Goal: Communication & Community: Answer question/provide support

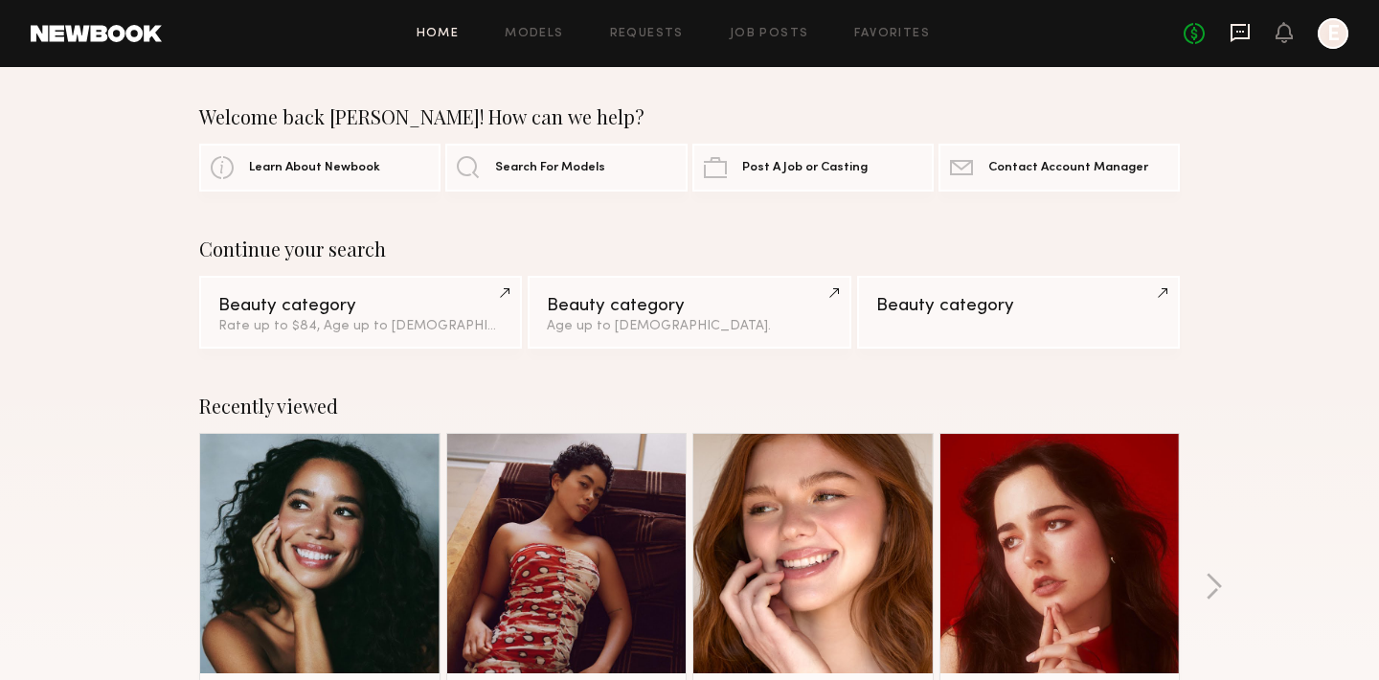
click at [1238, 42] on icon at bounding box center [1240, 32] width 21 height 21
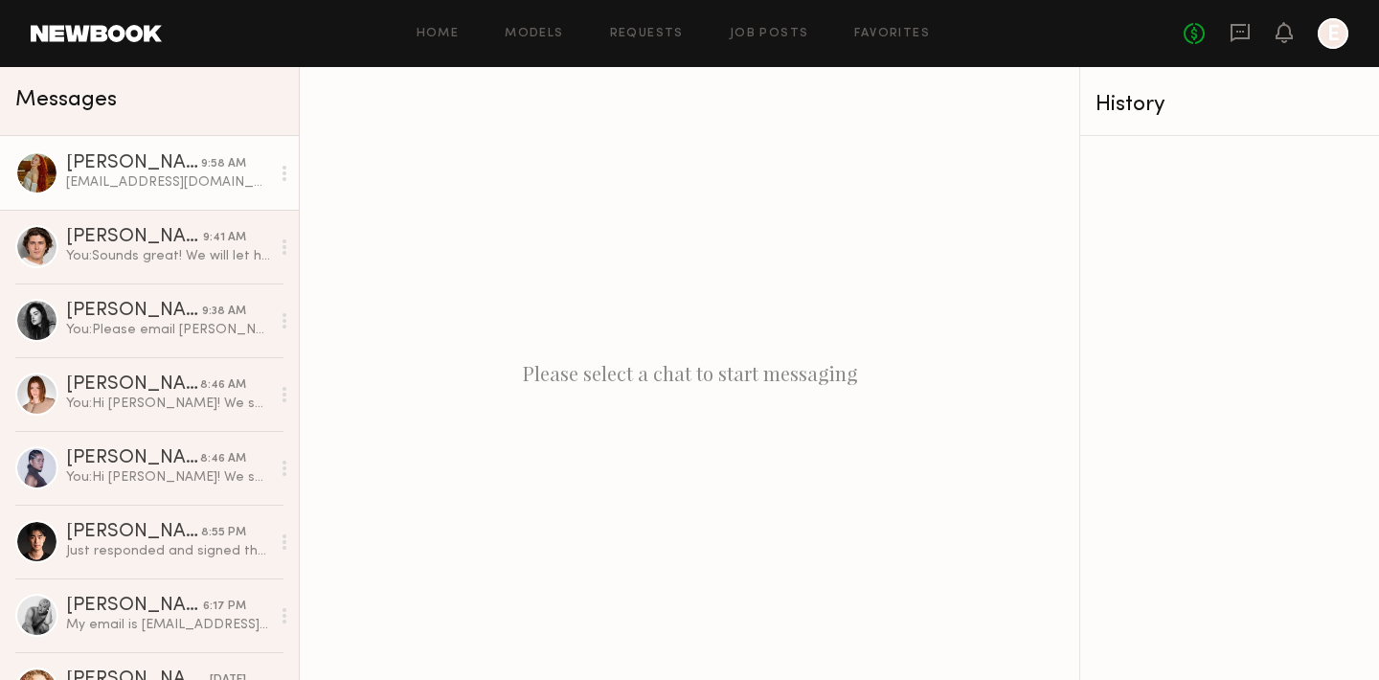
click at [131, 185] on div "Marshallm20@icloud.com" at bounding box center [168, 182] width 204 height 18
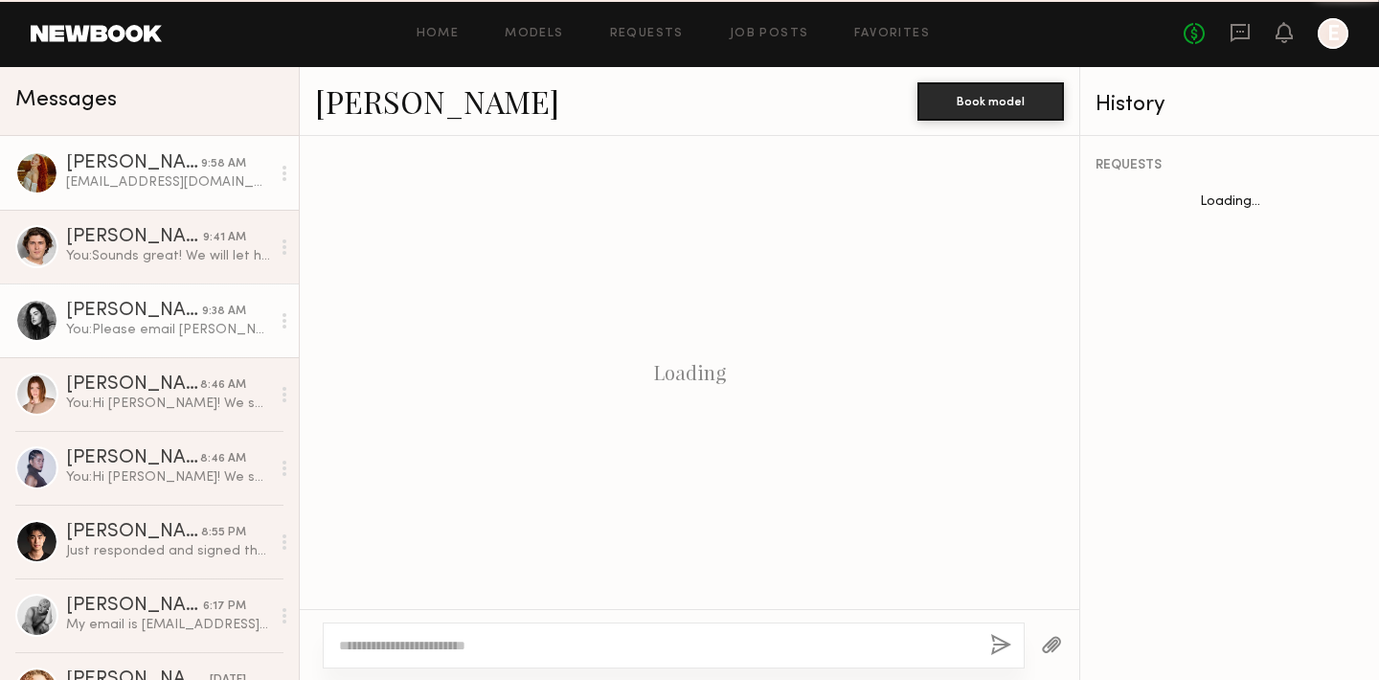
scroll to position [931, 0]
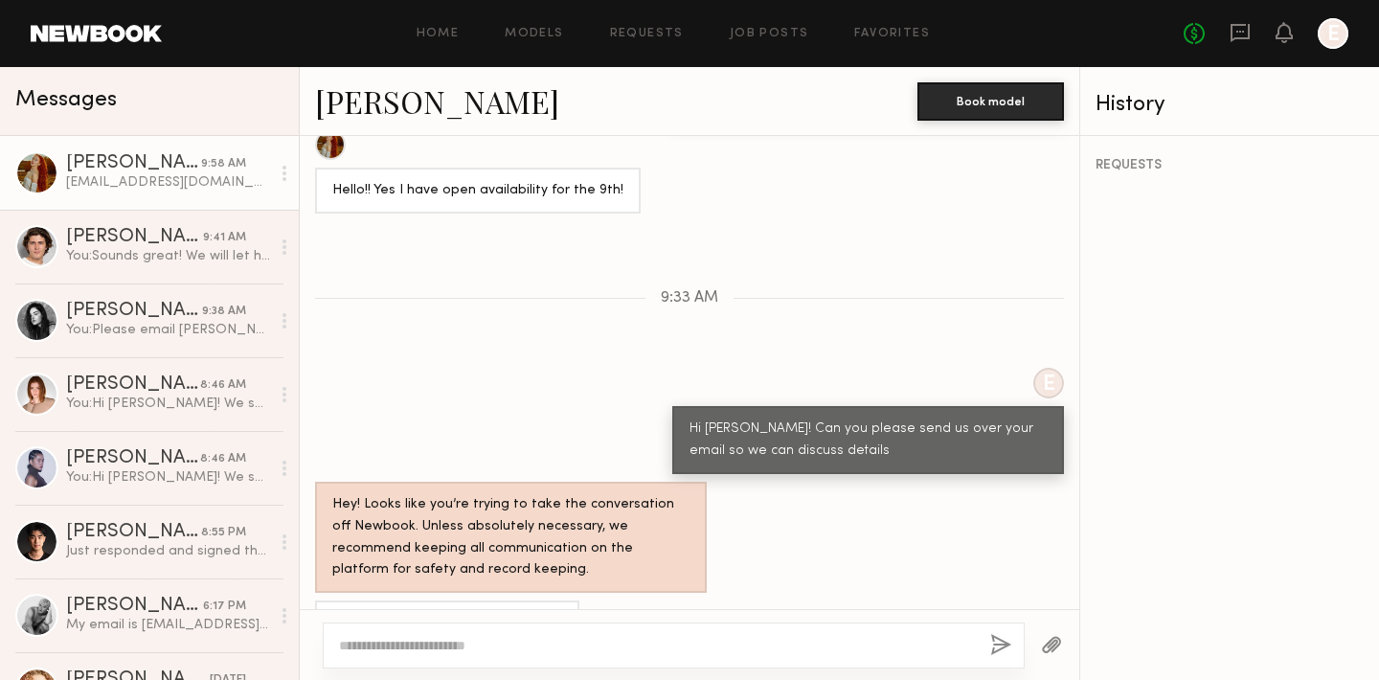
drag, startPoint x: 488, startPoint y: 570, endPoint x: 306, endPoint y: 572, distance: 181.0
click at [306, 601] on div "Marshallm20@icloud.com" at bounding box center [690, 624] width 780 height 46
copy div "Marshallm20@icloud.com"
click at [419, 651] on textarea at bounding box center [657, 645] width 636 height 19
type textarea "**********"
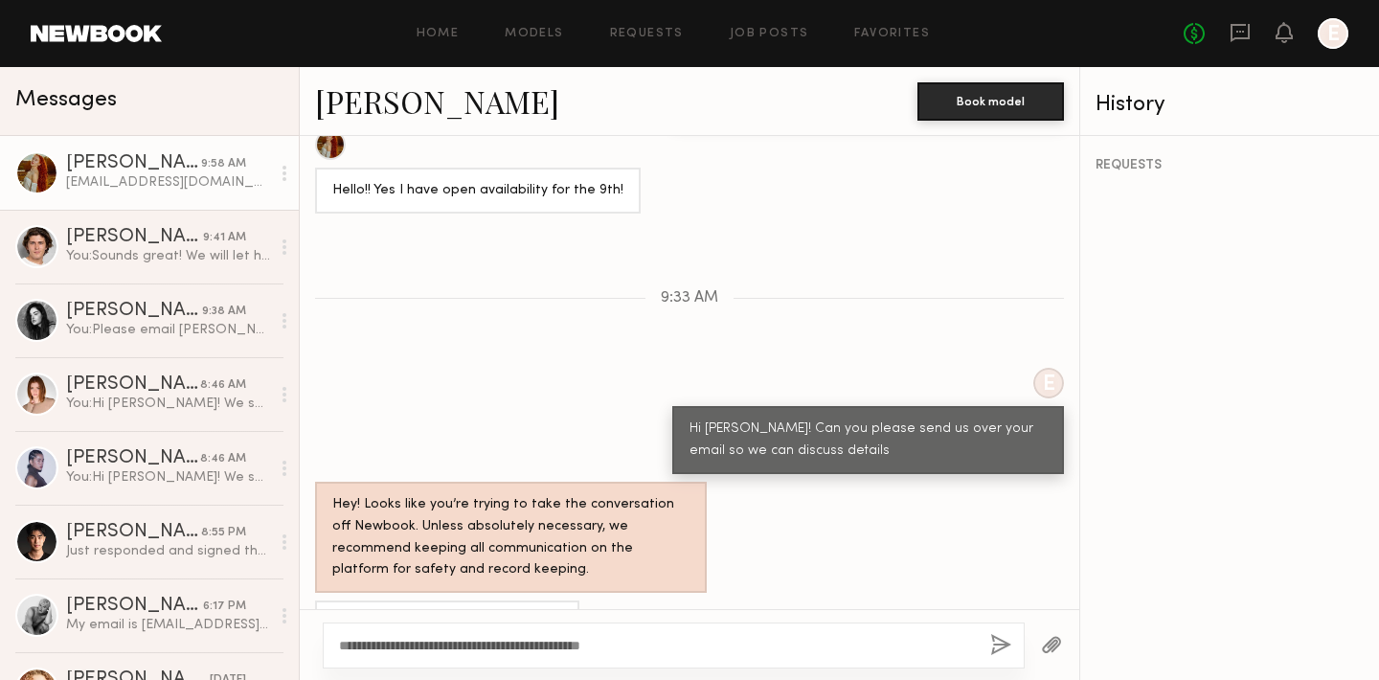
click at [1012, 644] on div "**********" at bounding box center [674, 646] width 702 height 46
click at [1005, 646] on button "button" at bounding box center [1000, 646] width 21 height 24
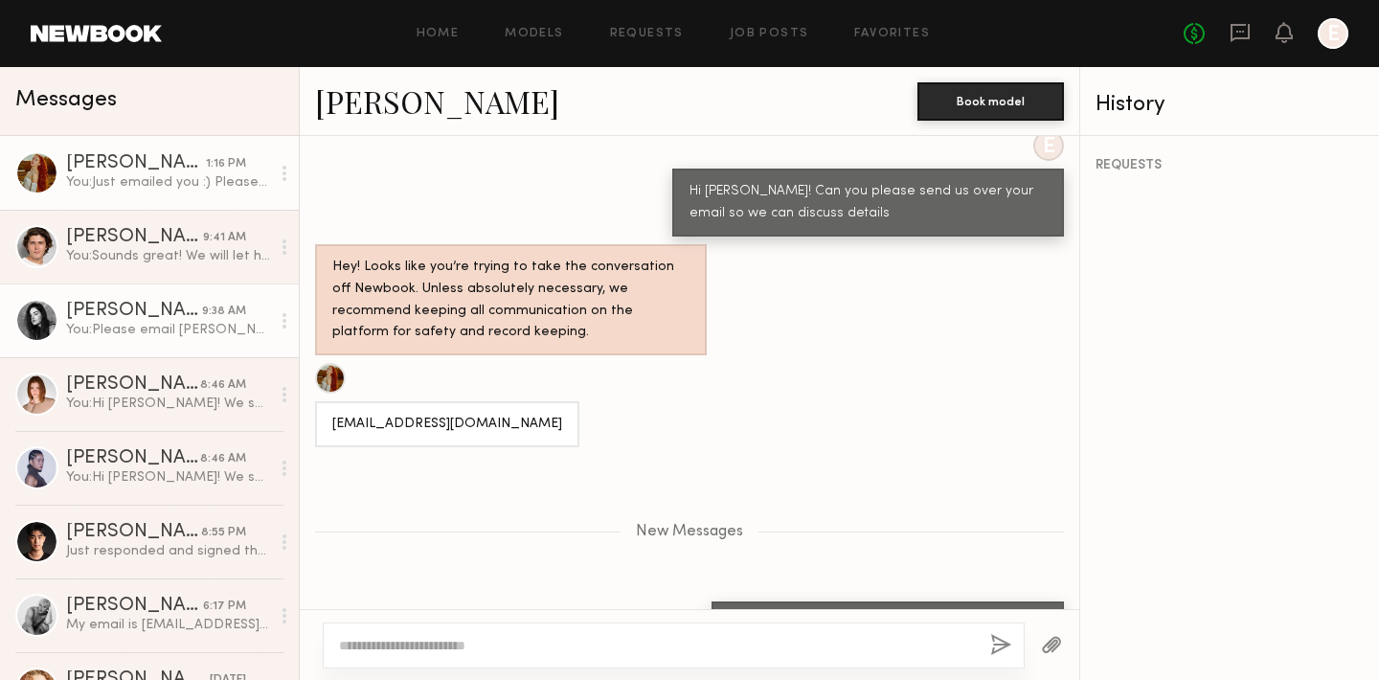
click at [132, 340] on link "Jessica T. 9:38 AM You: Please email chantel@profusioncosmetics.com" at bounding box center [149, 320] width 299 height 74
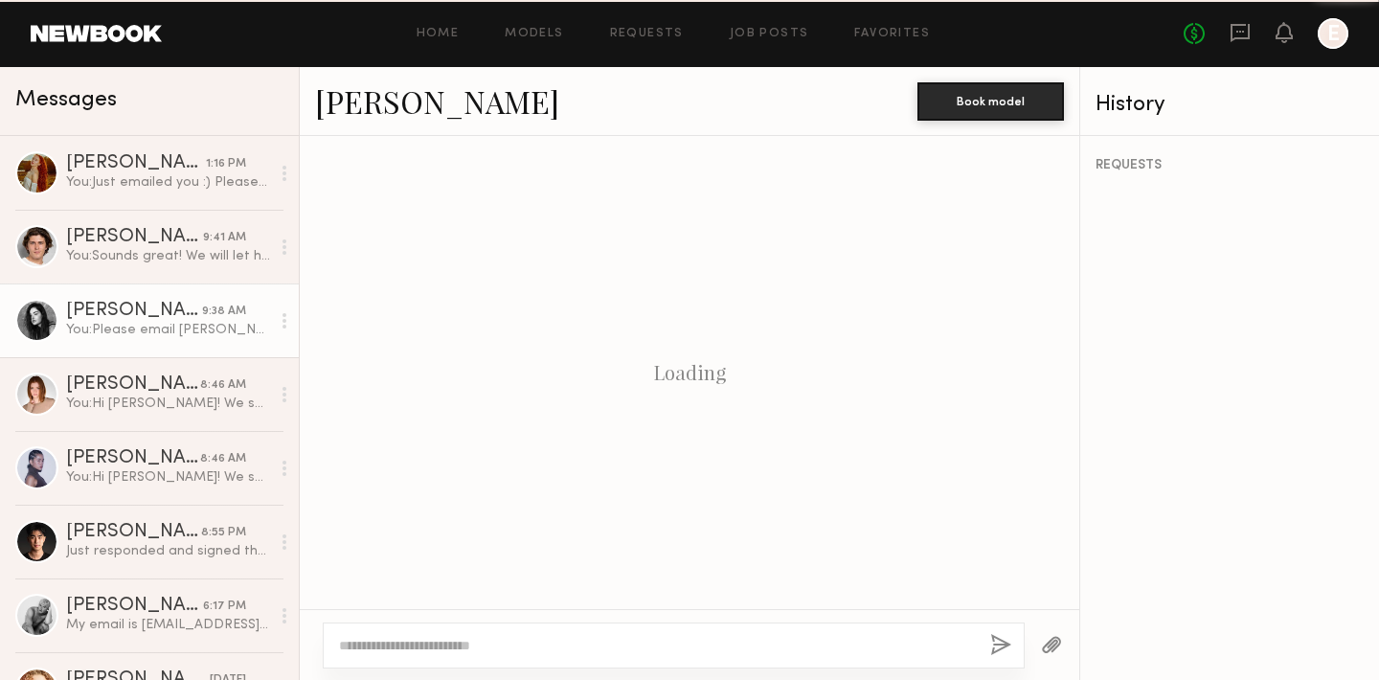
scroll to position [1264, 0]
